Goal: Browse casually

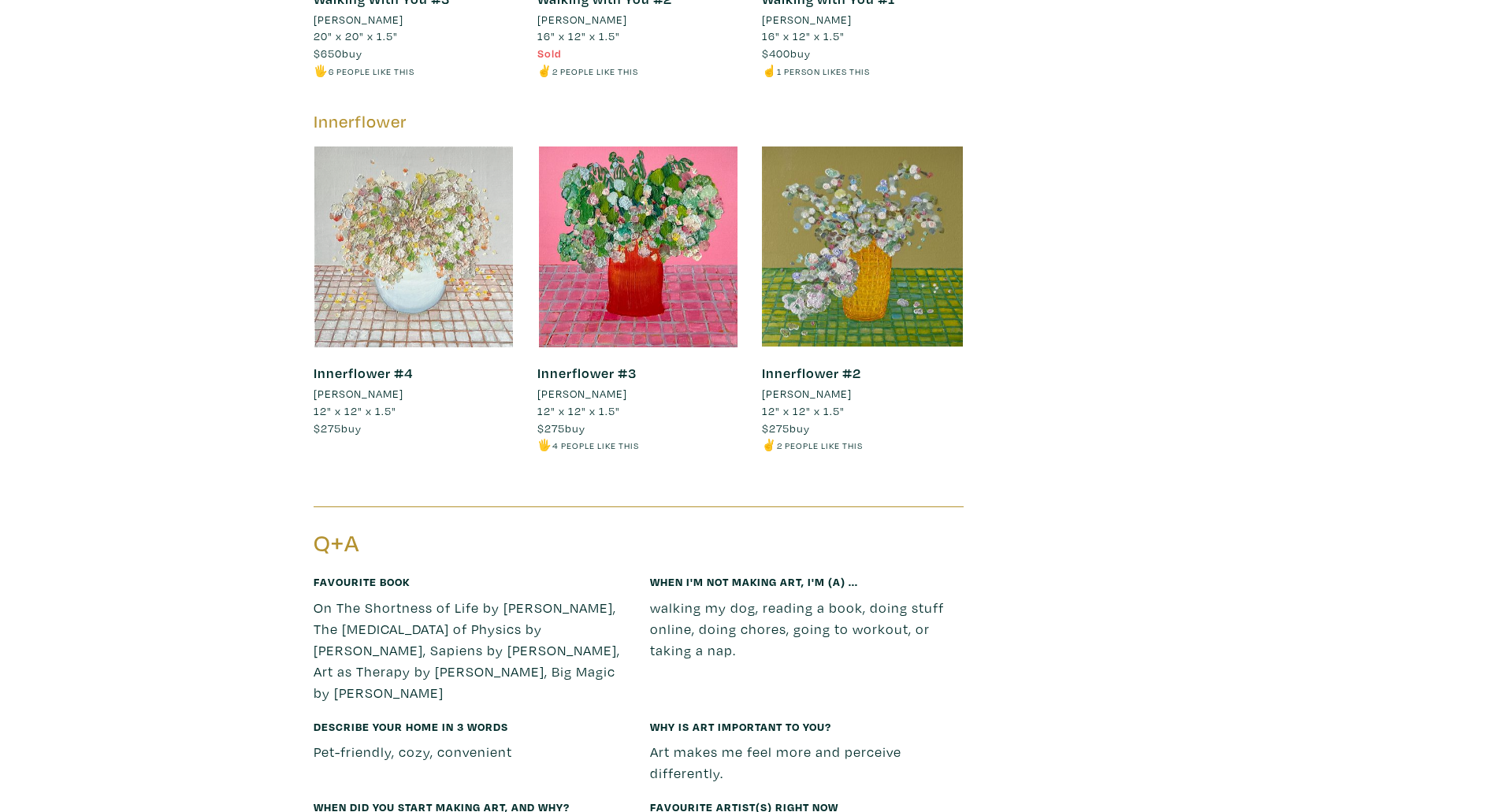
scroll to position [6378, 0]
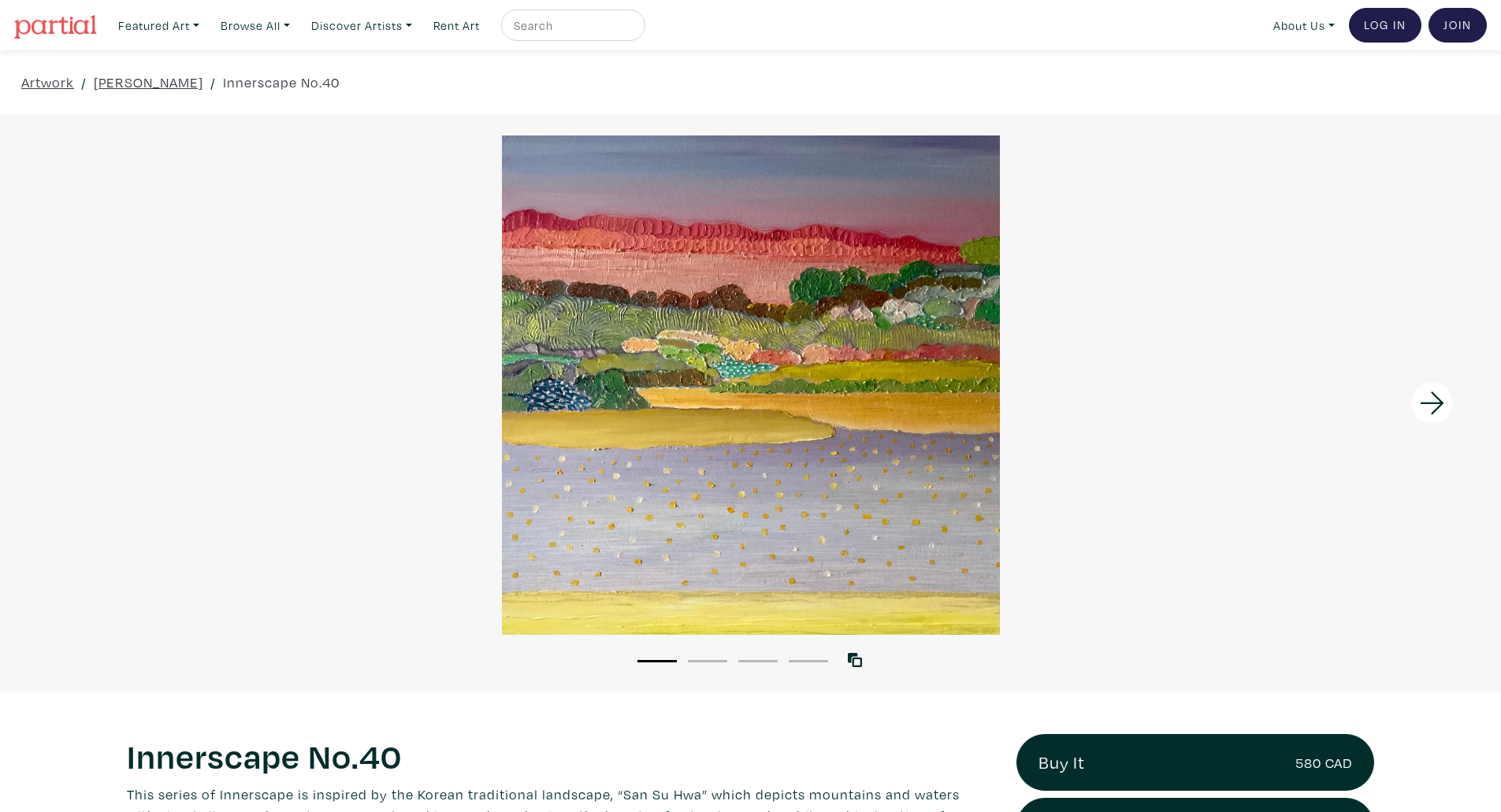
click at [1420, 398] on icon at bounding box center [1432, 403] width 53 height 43
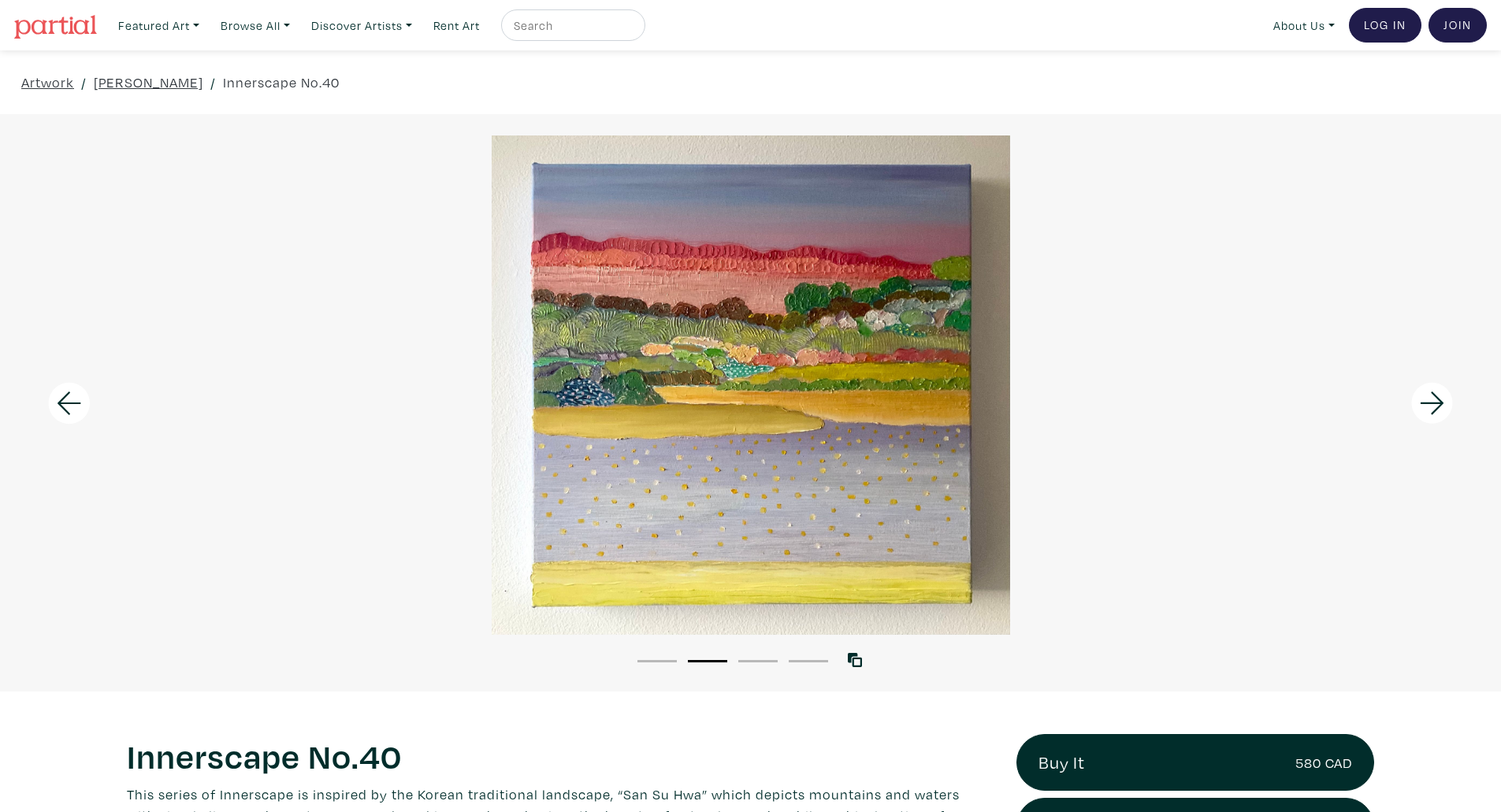
click at [1420, 398] on icon at bounding box center [1432, 403] width 53 height 43
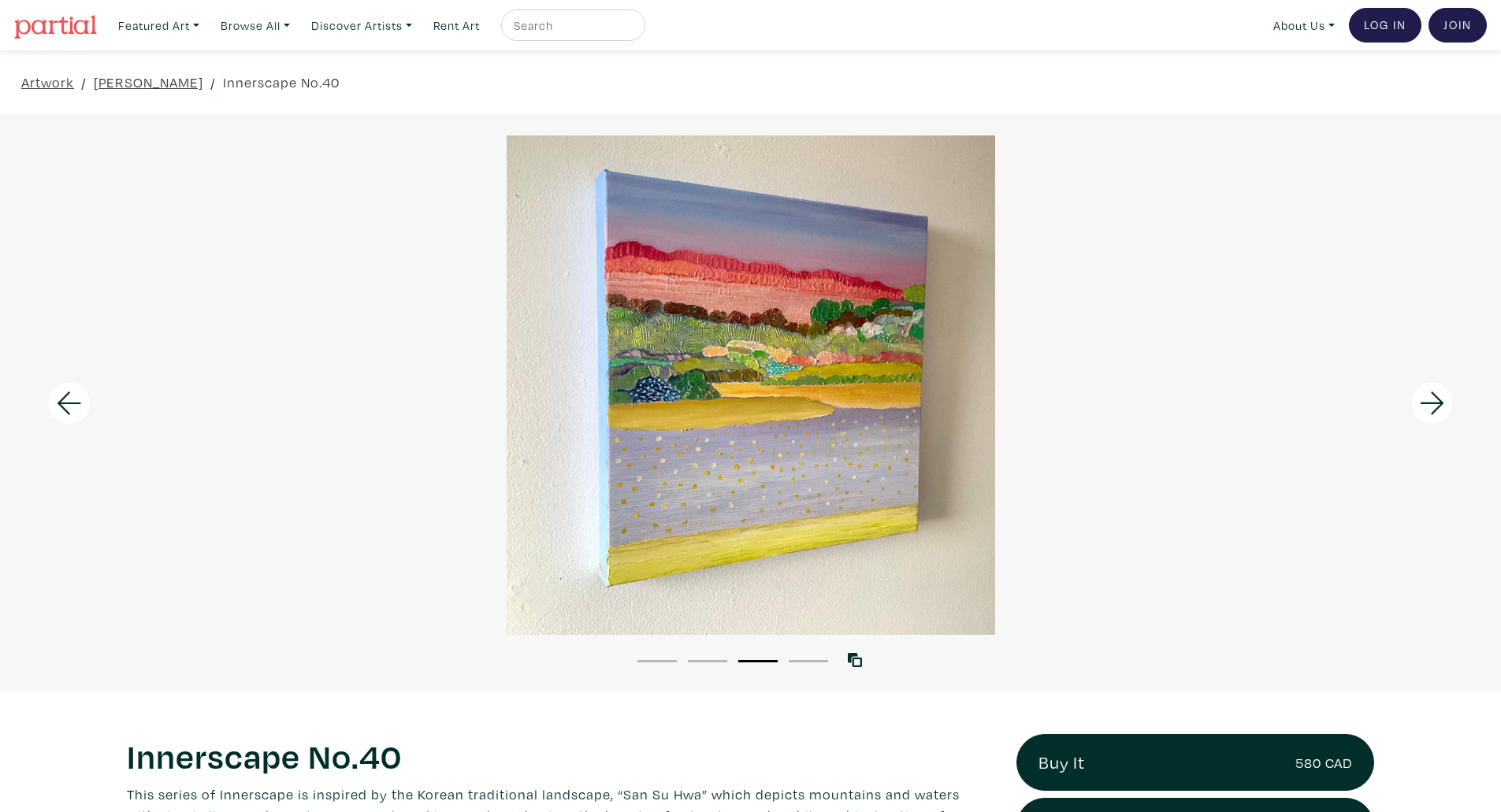
click at [1420, 398] on icon at bounding box center [1432, 403] width 53 height 43
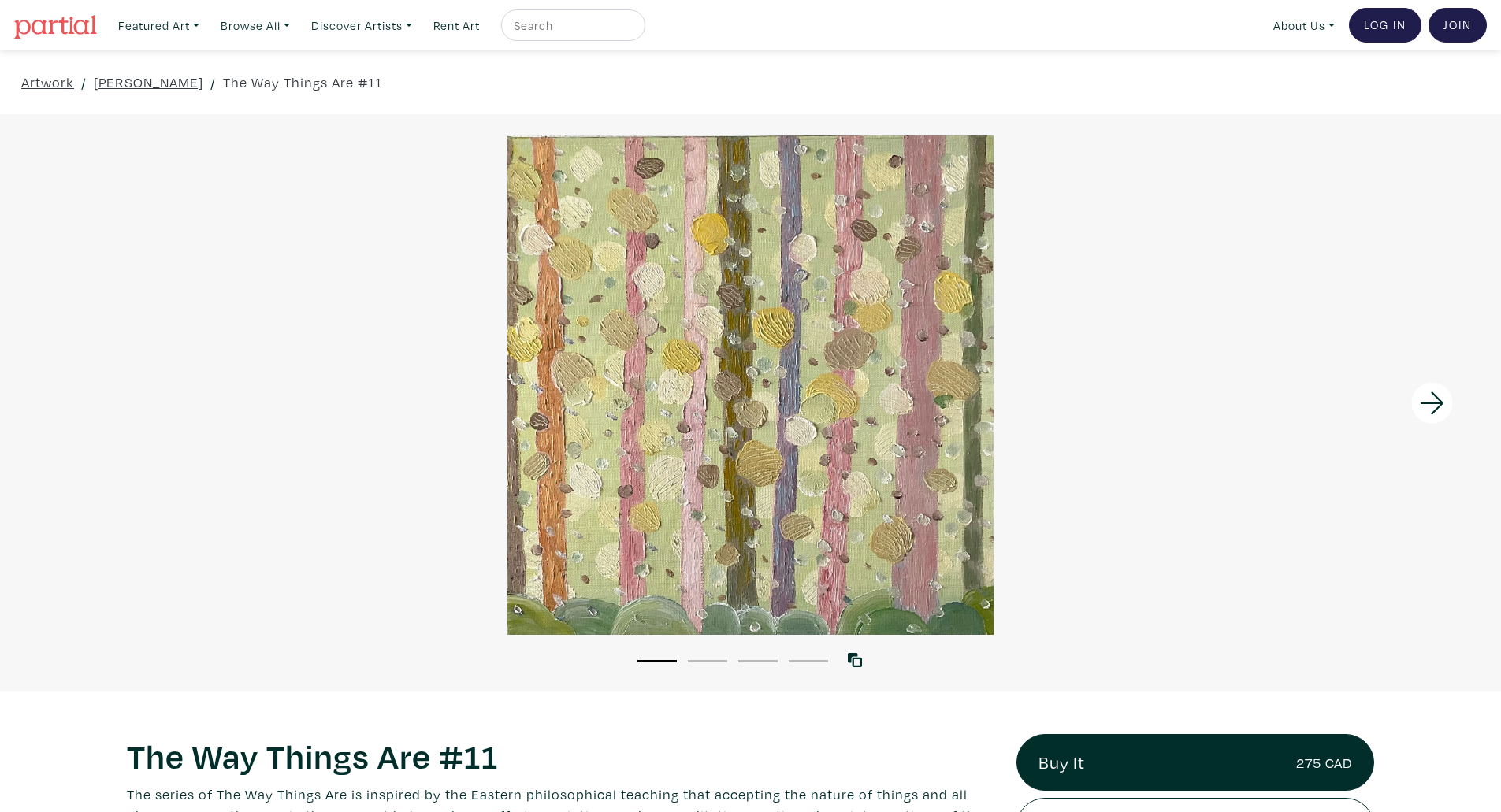
click at [1419, 397] on icon at bounding box center [1432, 403] width 53 height 43
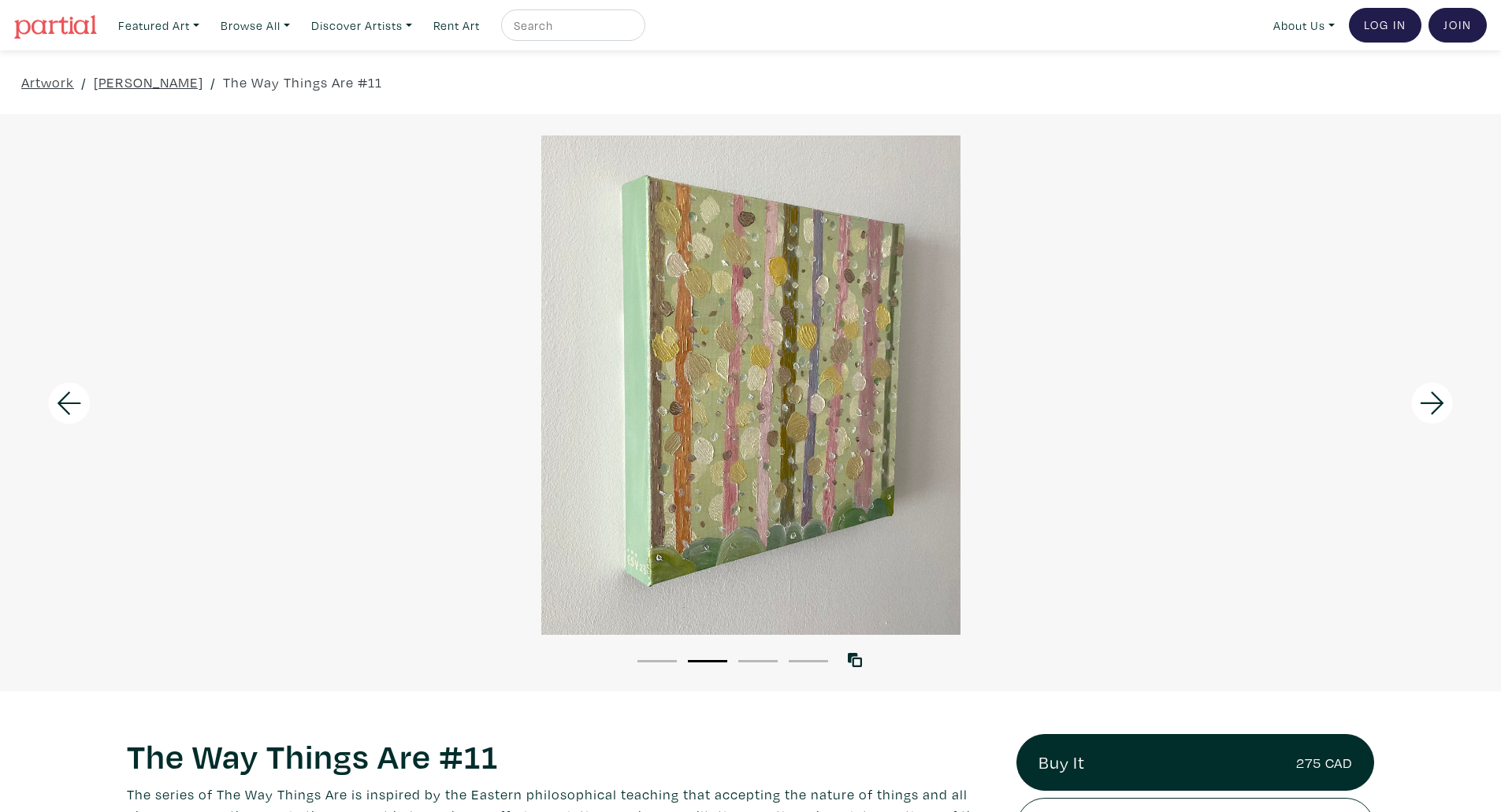
click at [1419, 397] on icon at bounding box center [1432, 403] width 53 height 43
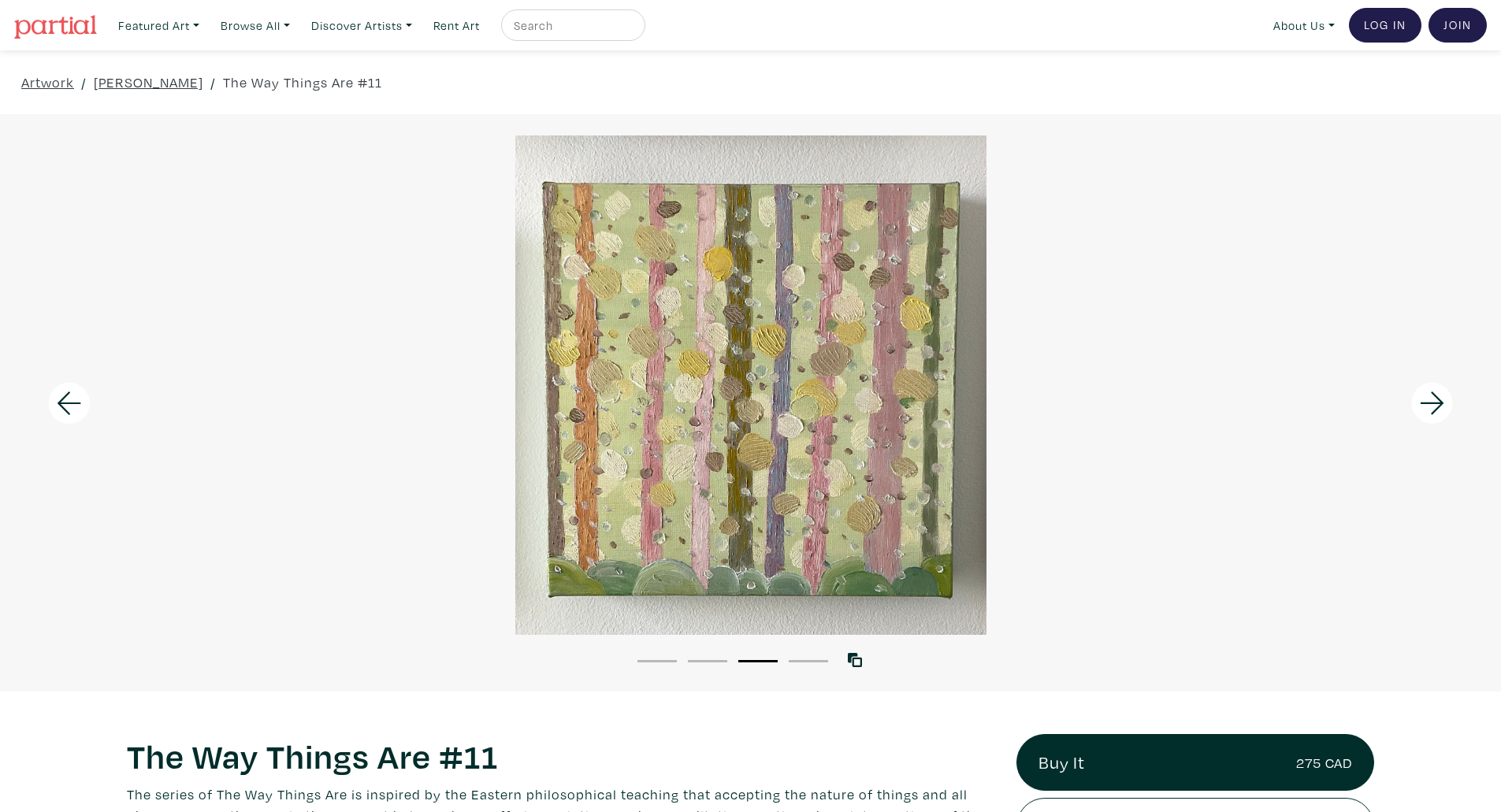
click at [1419, 397] on icon at bounding box center [1432, 403] width 53 height 43
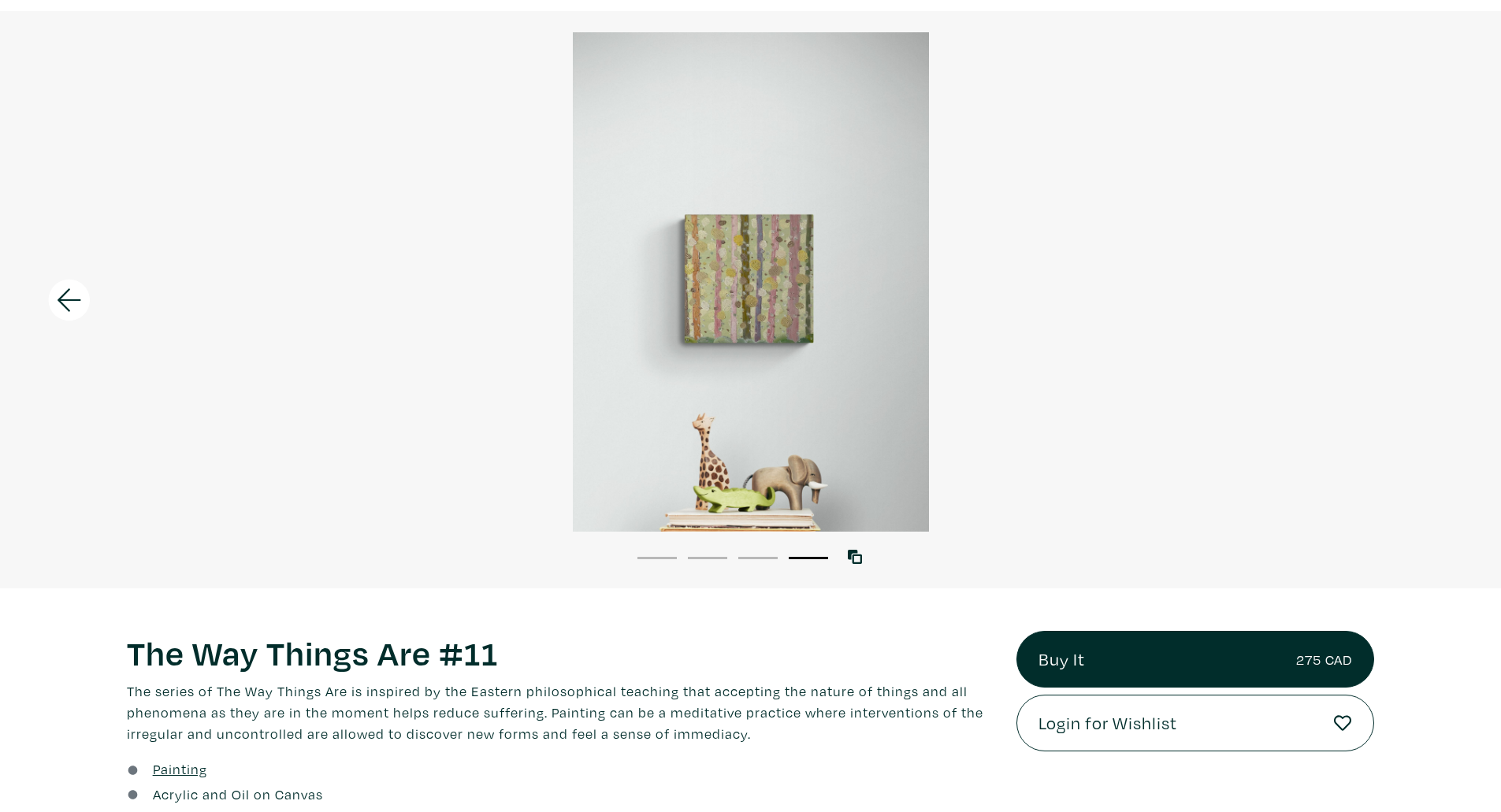
scroll to position [315, 0]
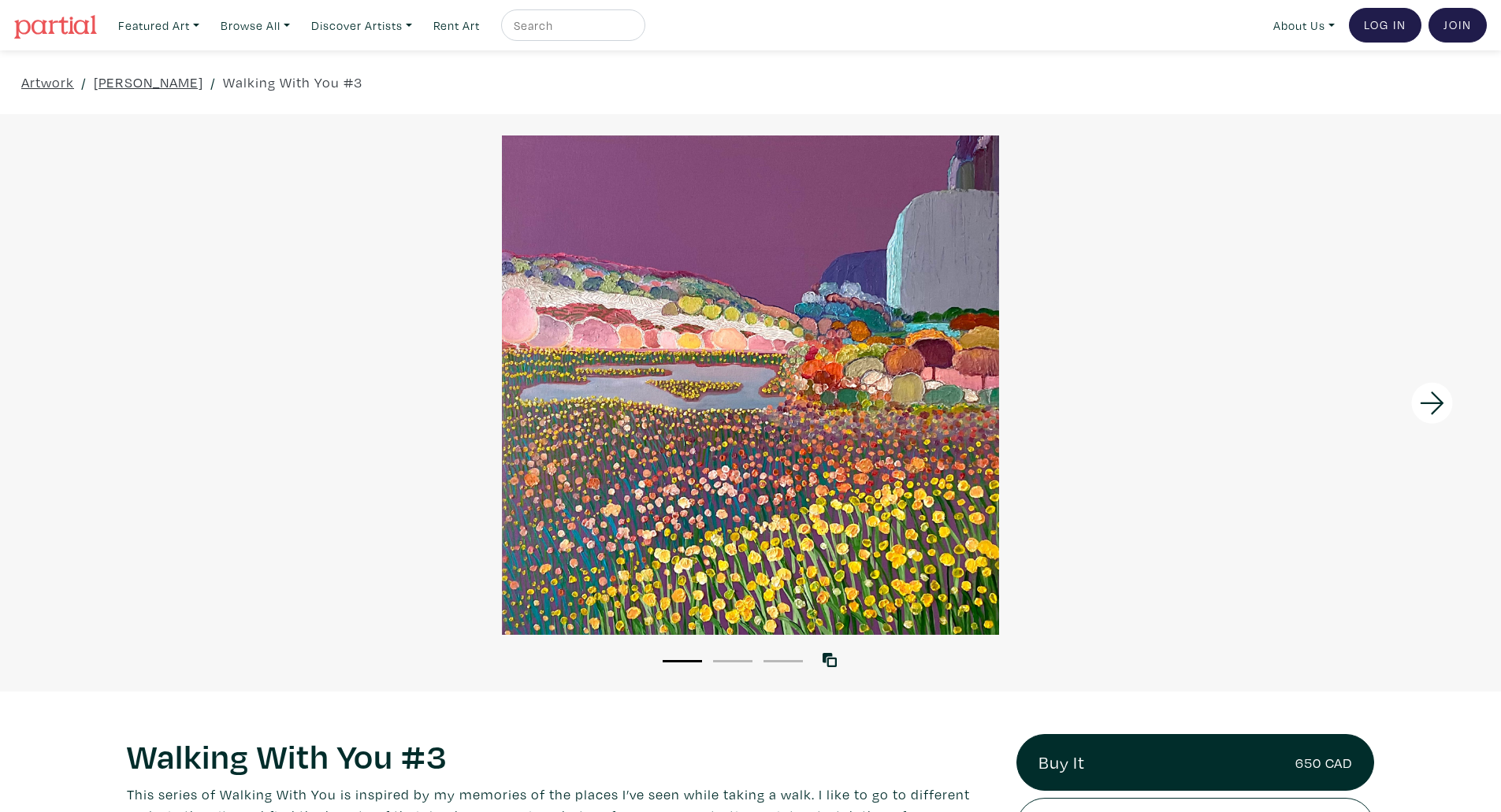
click at [1431, 404] on icon at bounding box center [1432, 403] width 53 height 43
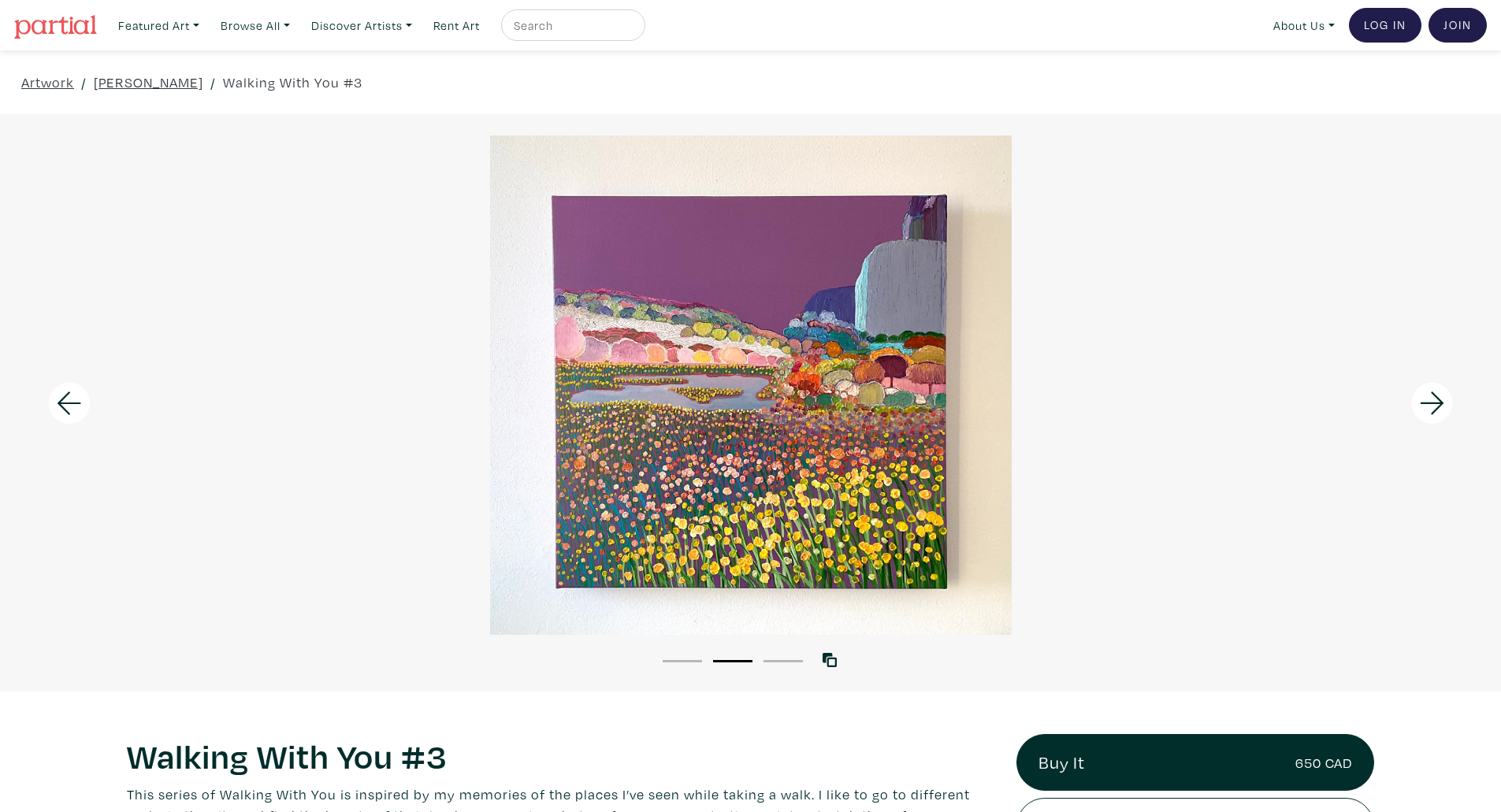
click at [1431, 404] on icon at bounding box center [1432, 403] width 53 height 43
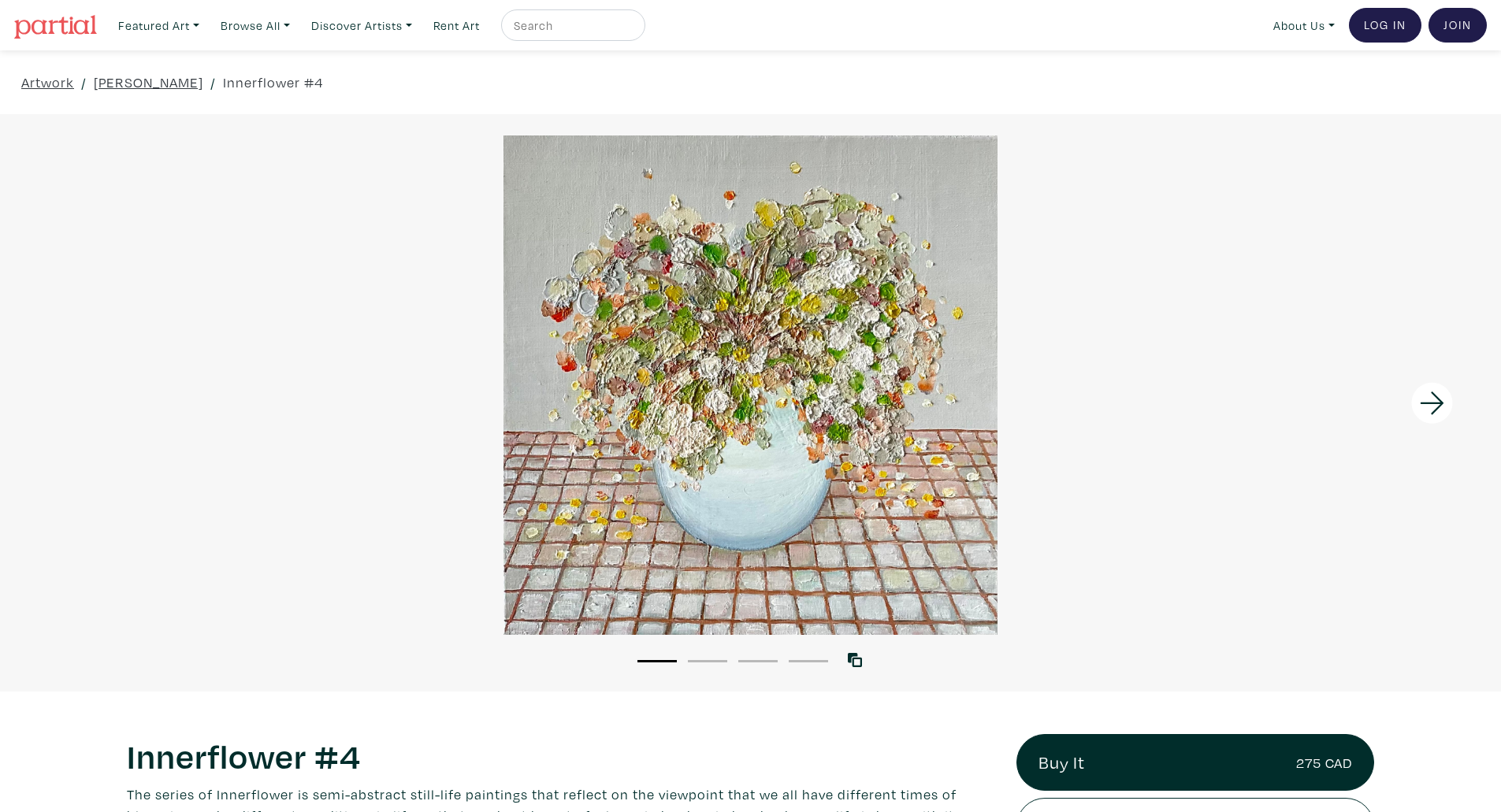
click at [1436, 398] on icon at bounding box center [1432, 403] width 53 height 43
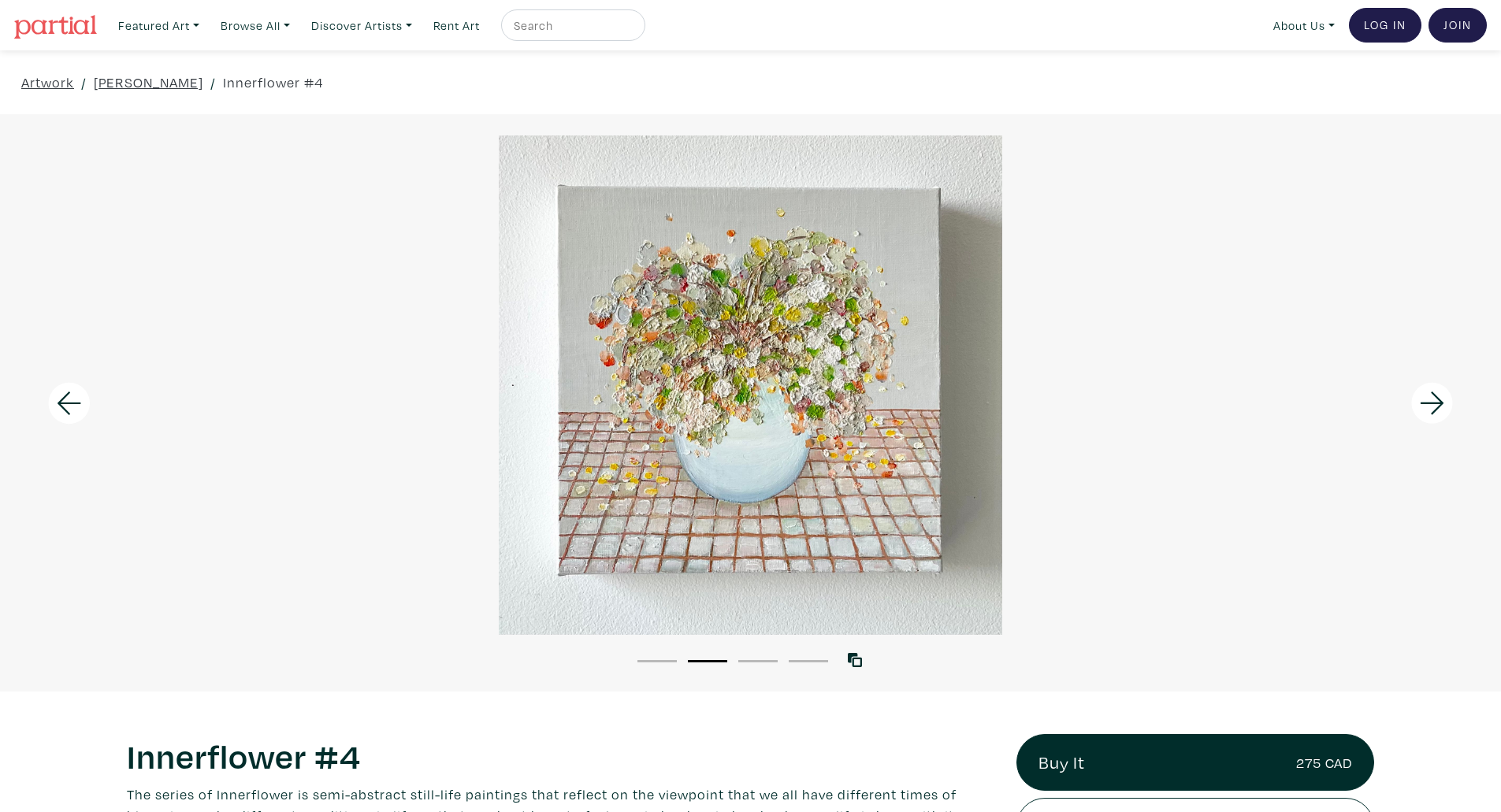
click at [1436, 398] on icon at bounding box center [1432, 403] width 53 height 43
